Goal: Information Seeking & Learning: Learn about a topic

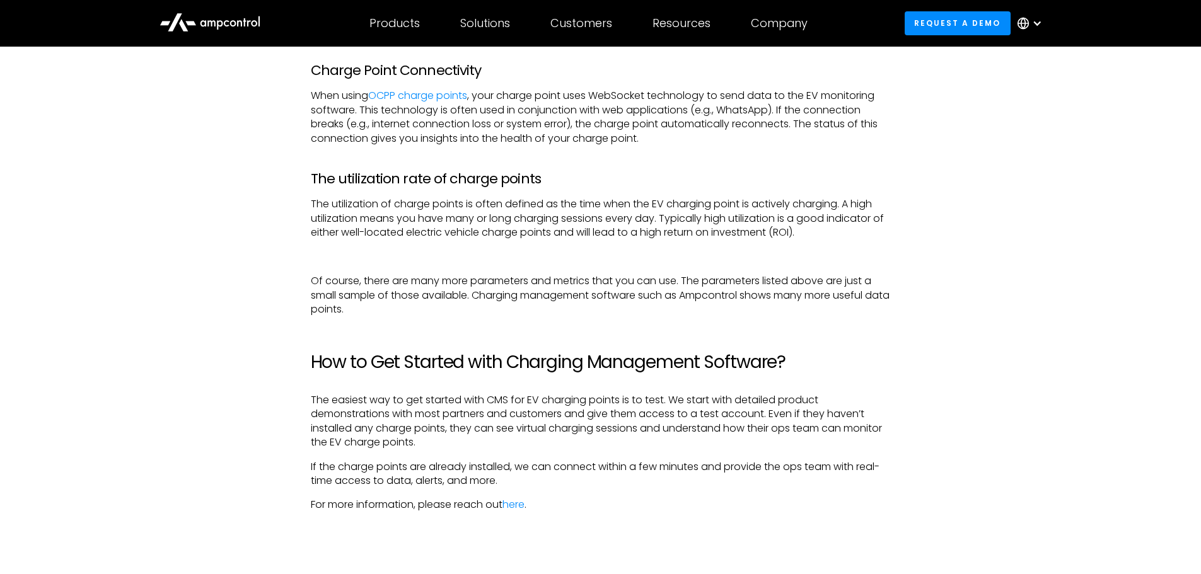
scroll to position [3846, 0]
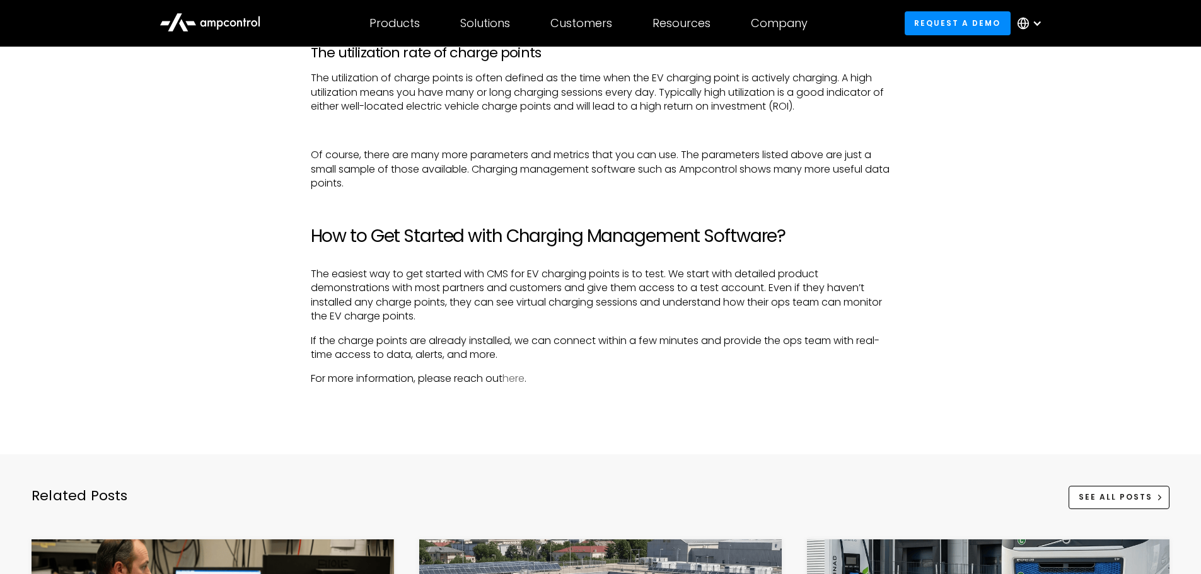
click at [525, 377] on link "here" at bounding box center [513, 378] width 22 height 15
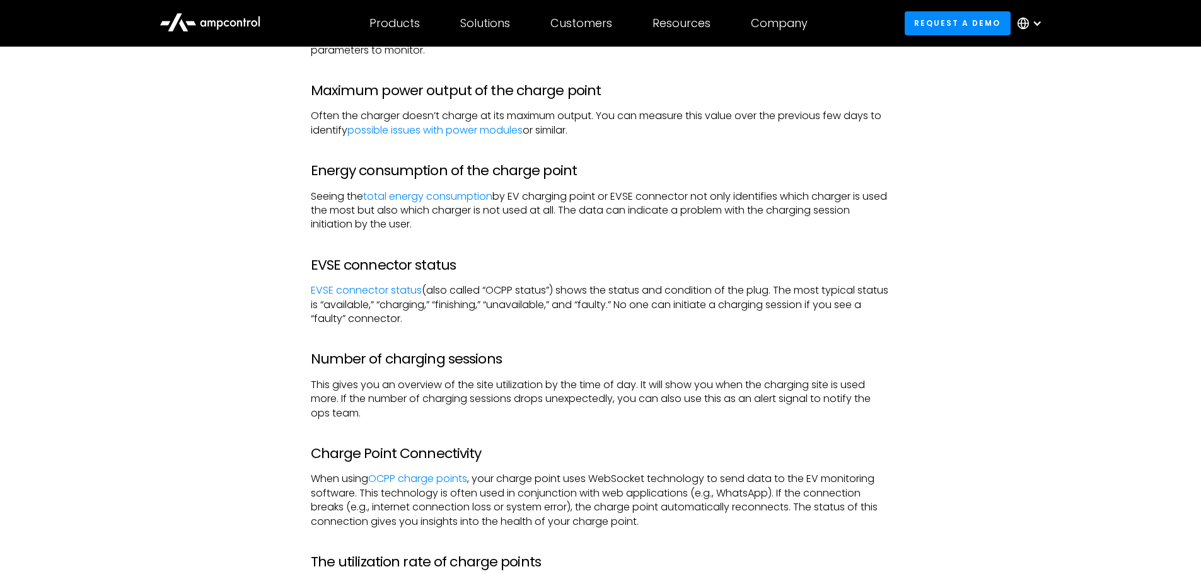
scroll to position [3399, 0]
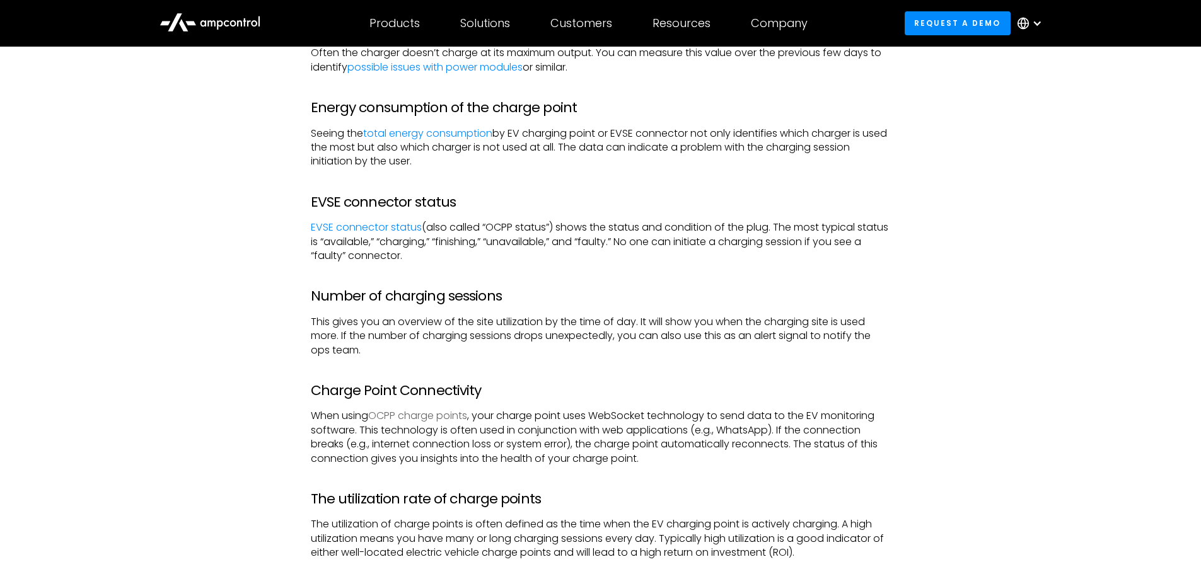
click at [418, 415] on link "OCPP charge points" at bounding box center [417, 416] width 99 height 15
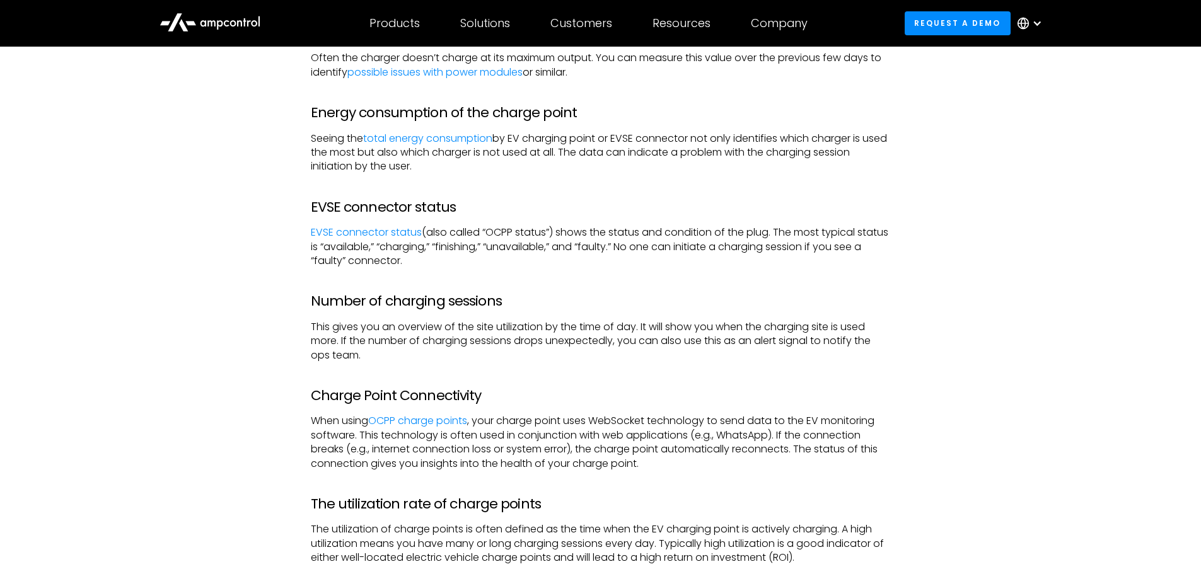
scroll to position [3205, 0]
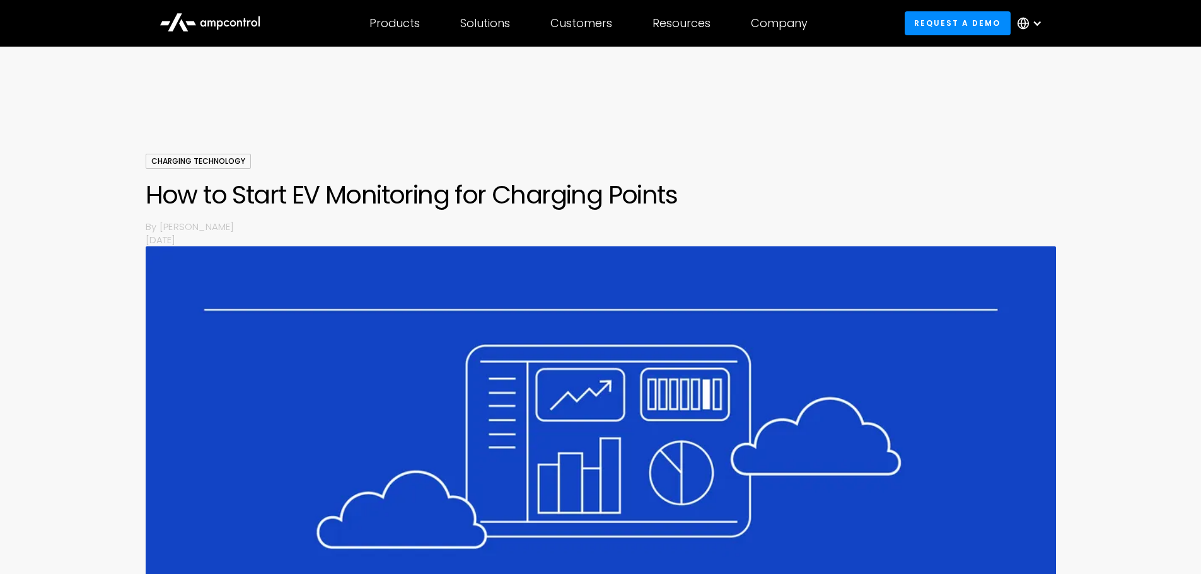
scroll to position [3201, 0]
